Goal: Transaction & Acquisition: Book appointment/travel/reservation

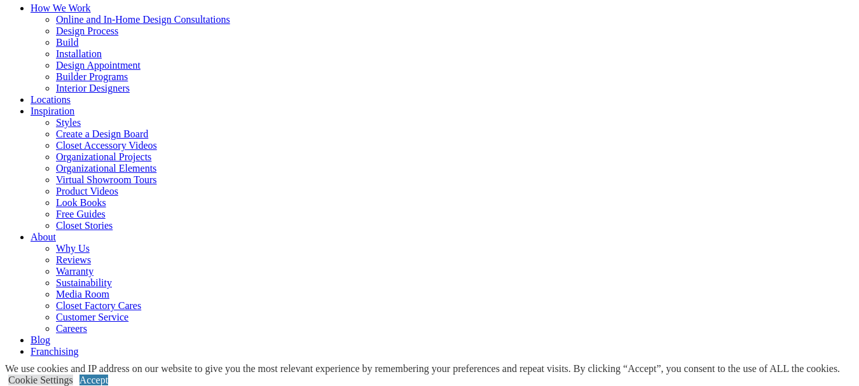
scroll to position [124, 0]
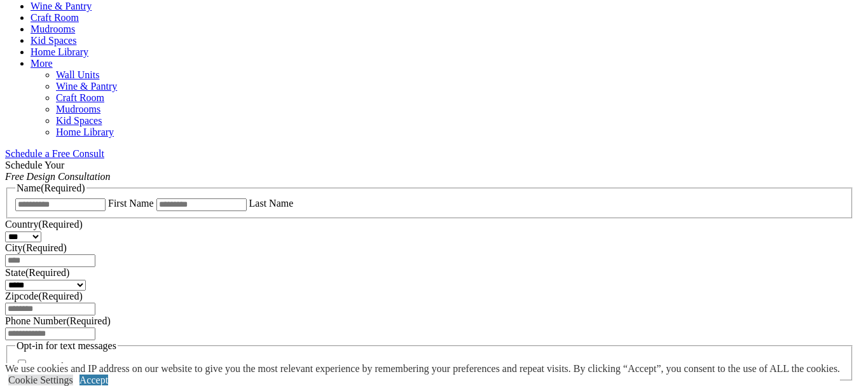
scroll to position [723, 0]
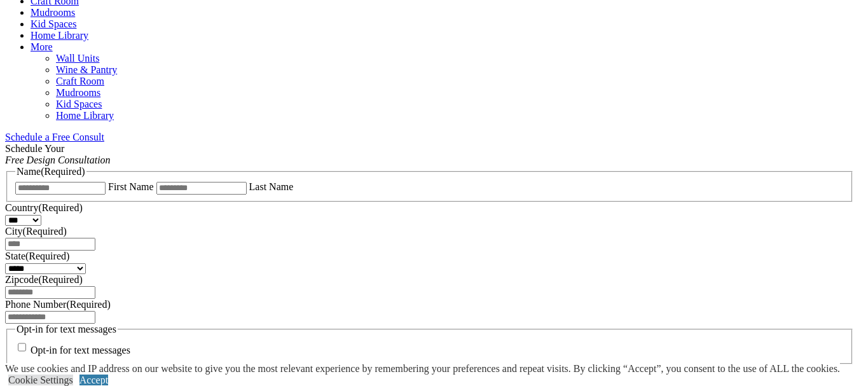
click at [104, 132] on link "Schedule a Free Consult" at bounding box center [54, 137] width 99 height 11
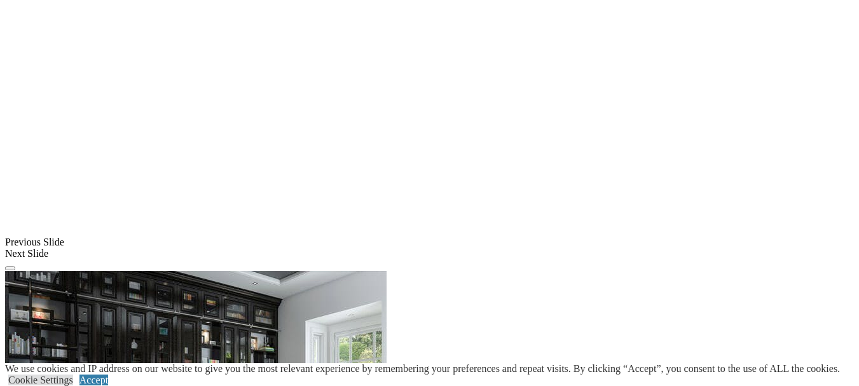
scroll to position [974, 0]
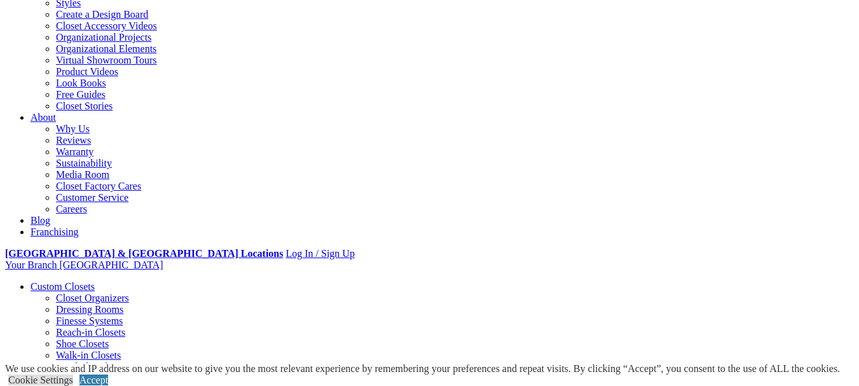
scroll to position [149, 0]
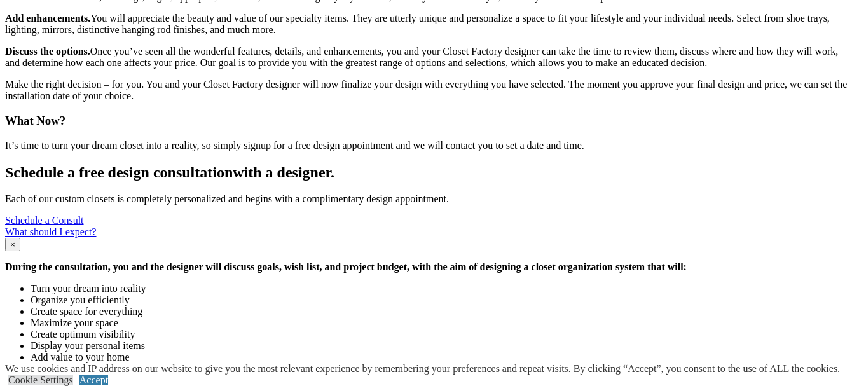
scroll to position [1761, 0]
